Goal: Information Seeking & Learning: Learn about a topic

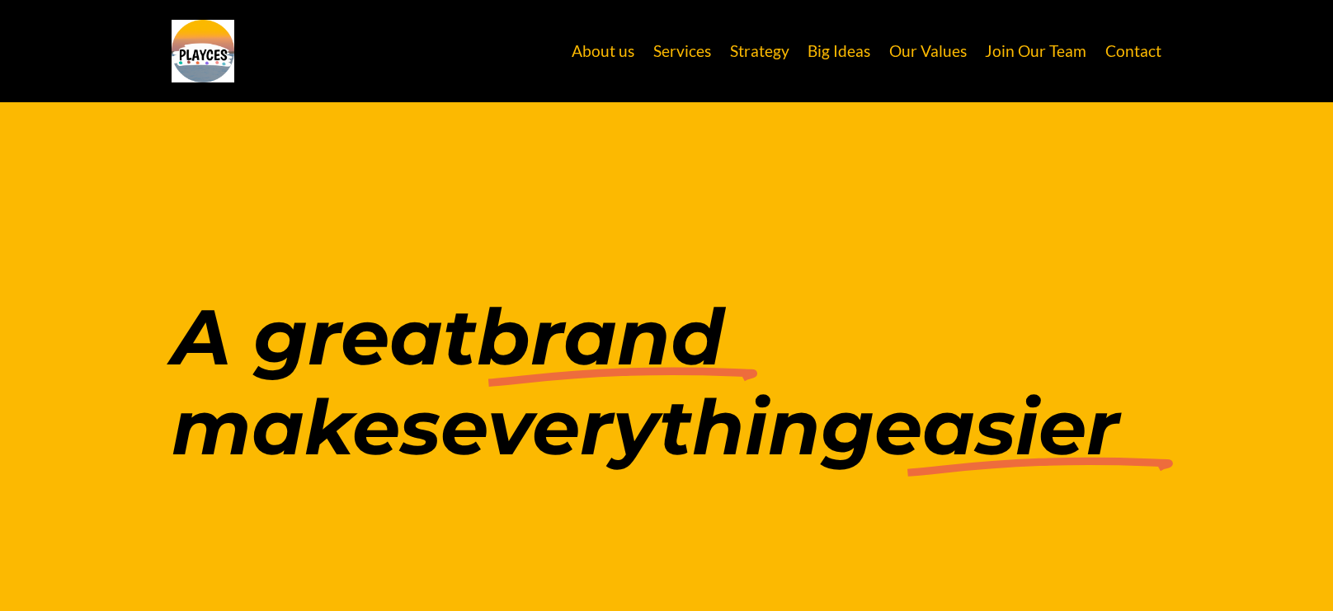
click at [697, 57] on link "Services" at bounding box center [682, 50] width 58 height 31
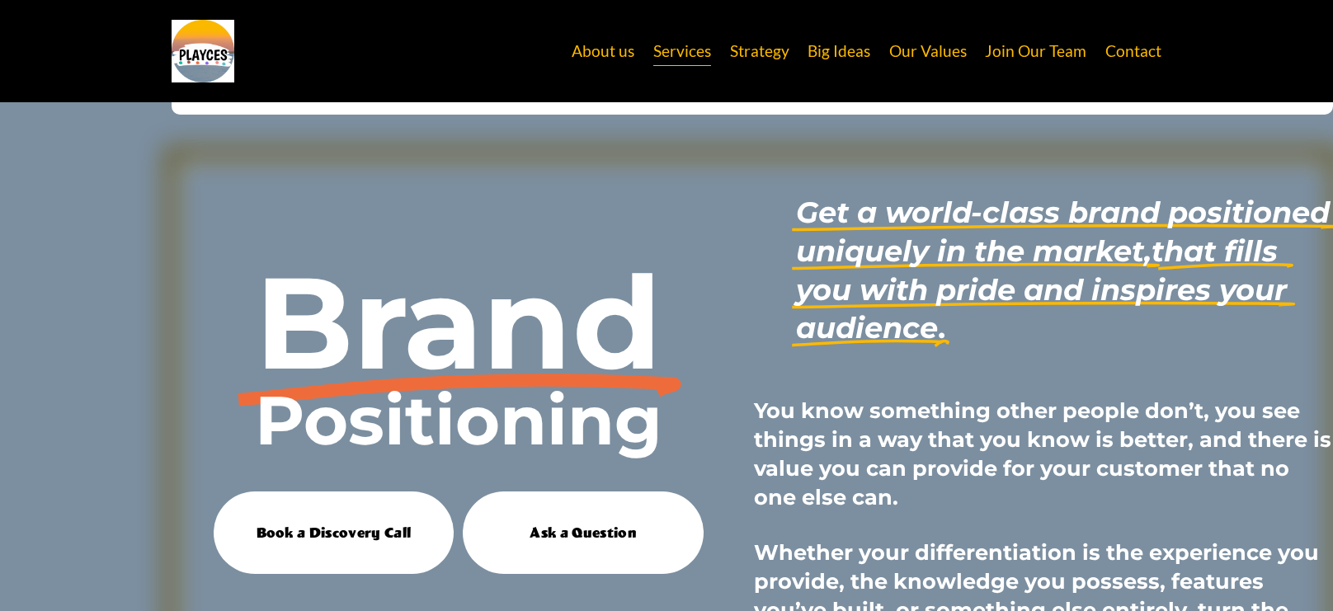
scroll to position [1522, 0]
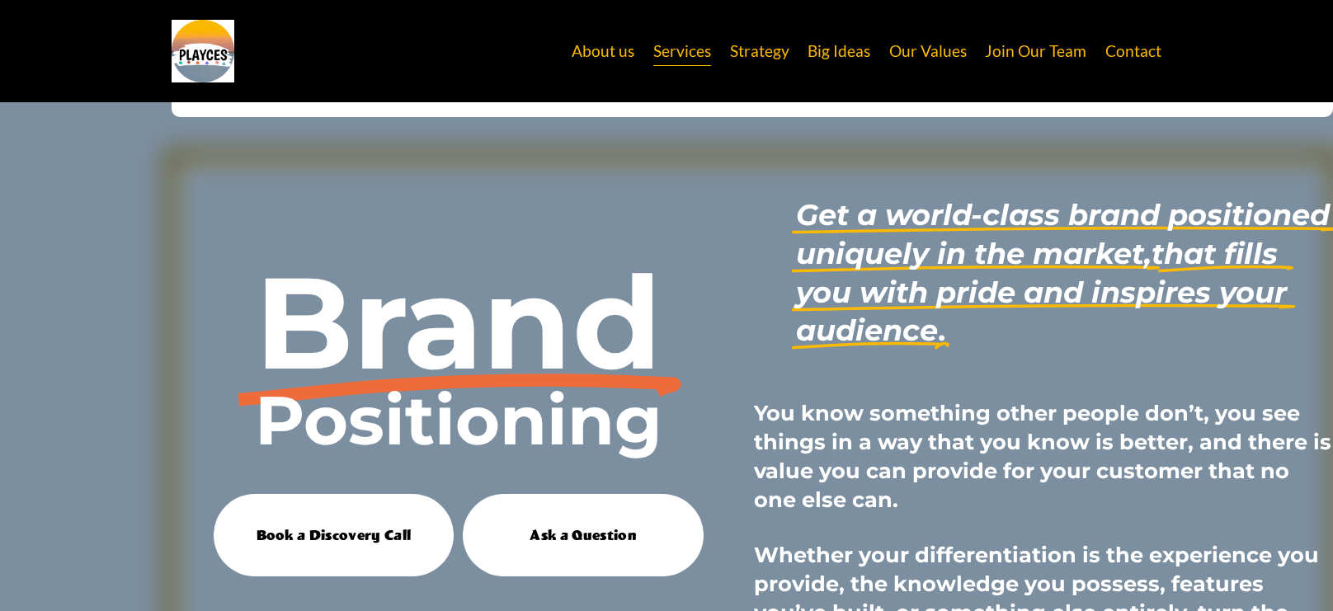
click at [812, 506] on strong "You know something other people don’t, you see things in a way that you know is…" at bounding box center [1045, 456] width 583 height 112
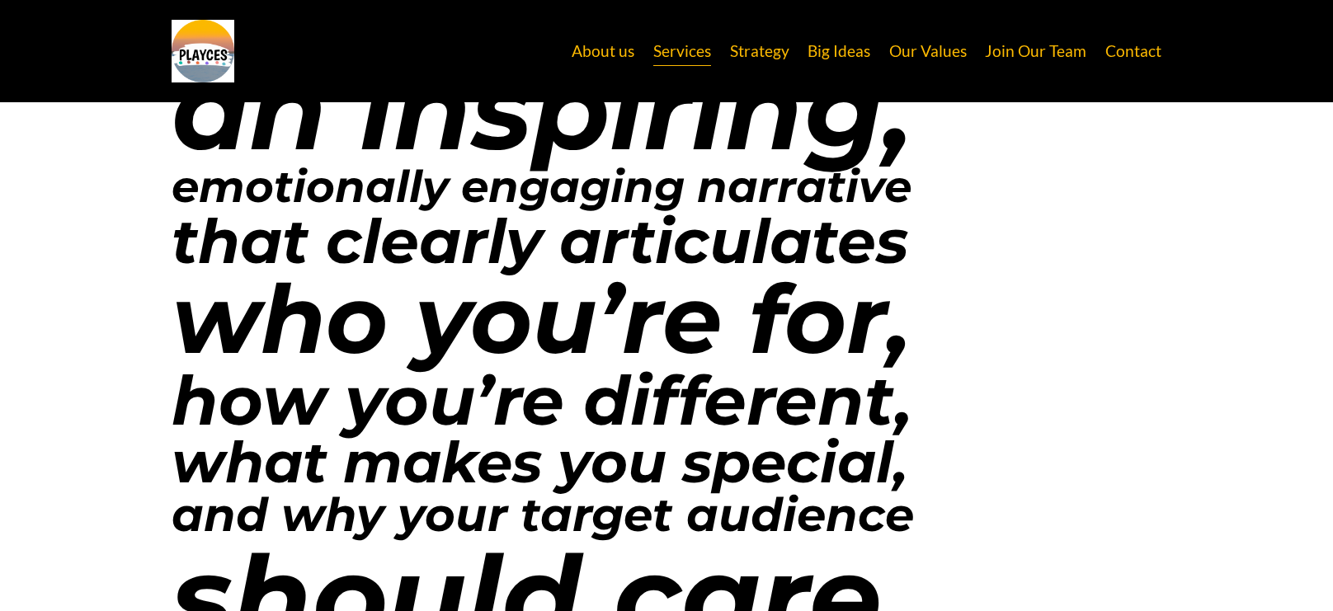
scroll to position [0, 0]
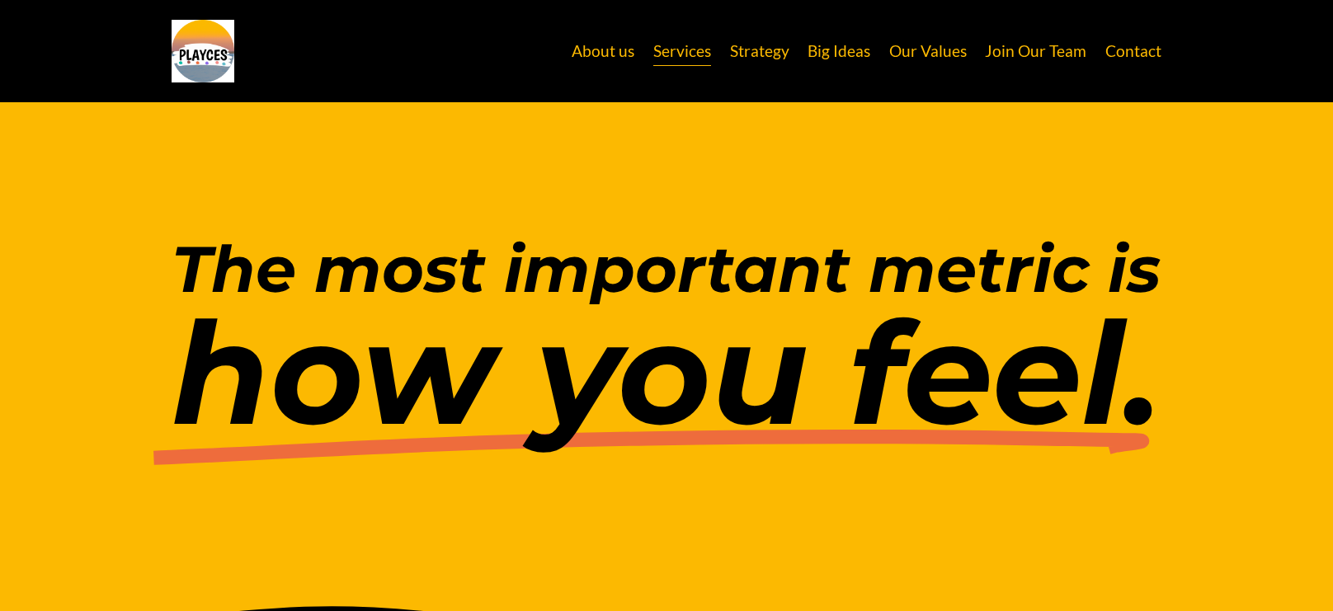
click at [148, 531] on div "The most important metric is how you feel ." at bounding box center [666, 355] width 1333 height 416
